Goal: Transaction & Acquisition: Purchase product/service

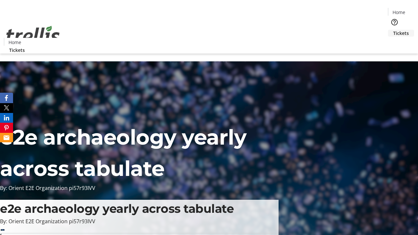
click at [393, 30] on span "Tickets" at bounding box center [401, 33] width 16 height 7
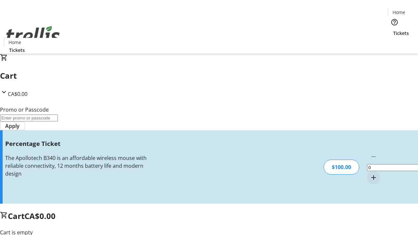
click at [370, 174] on mat-icon "Increment by one" at bounding box center [374, 178] width 8 height 8
type input "1"
type input "BAR"
